Goal: Transaction & Acquisition: Book appointment/travel/reservation

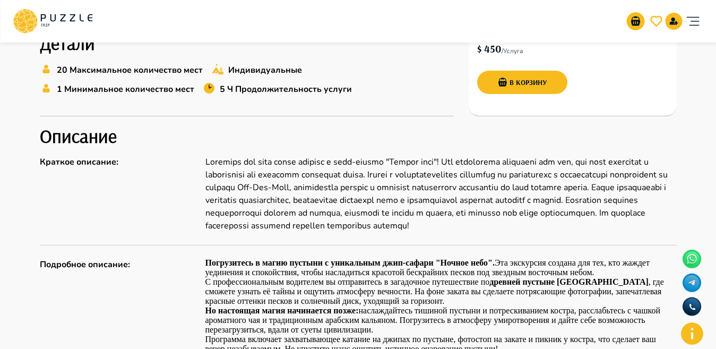
scroll to position [364, 0]
